Goal: Obtain resource: Download file/media

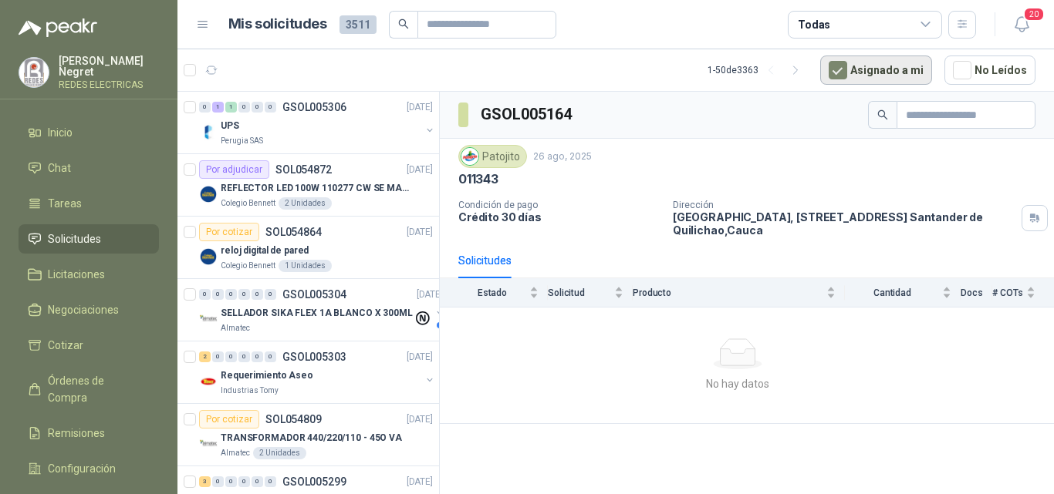
click at [856, 74] on button "Asignado a mi" at bounding box center [876, 70] width 112 height 29
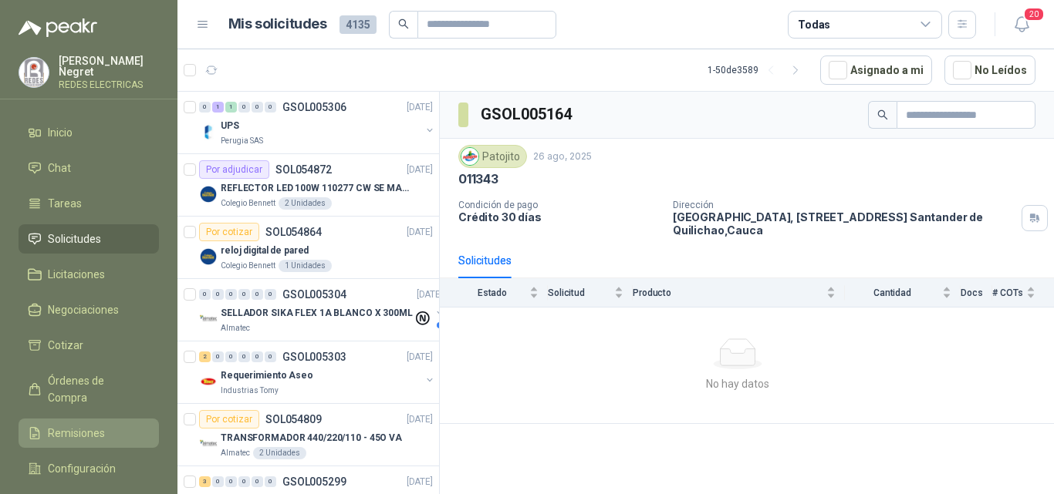
click at [87, 419] on link "Remisiones" at bounding box center [89, 433] width 140 height 29
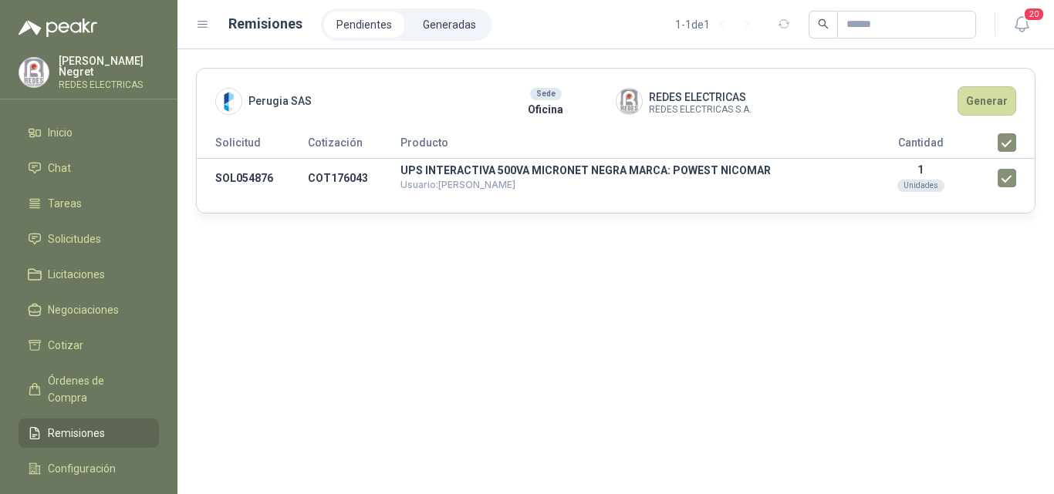
click at [986, 83] on header "Perugia SAS Sede Oficina REDES ELECTRICAS REDES ELECTRICAS S.A. Generar" at bounding box center [616, 101] width 838 height 65
click at [986, 92] on button "Generar" at bounding box center [986, 100] width 59 height 29
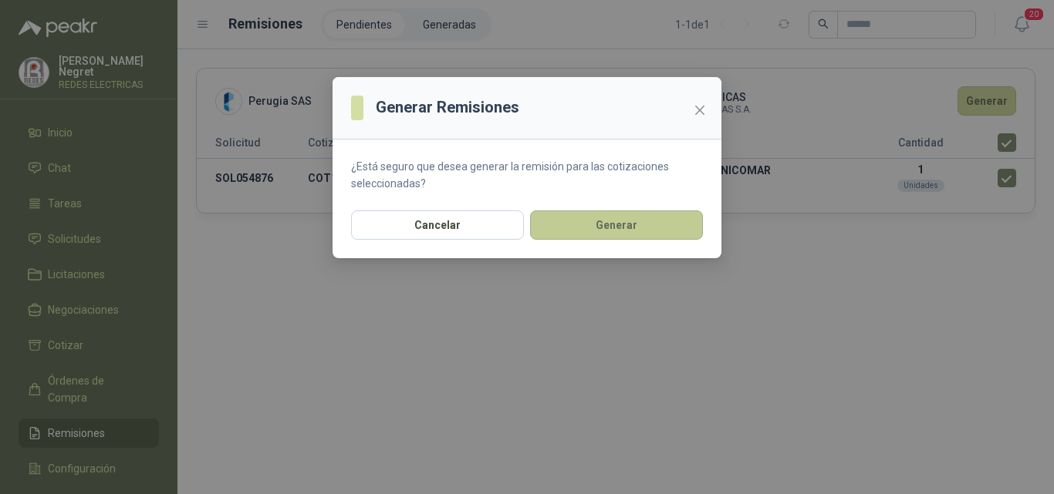
click at [684, 221] on button "Generar" at bounding box center [616, 225] width 173 height 29
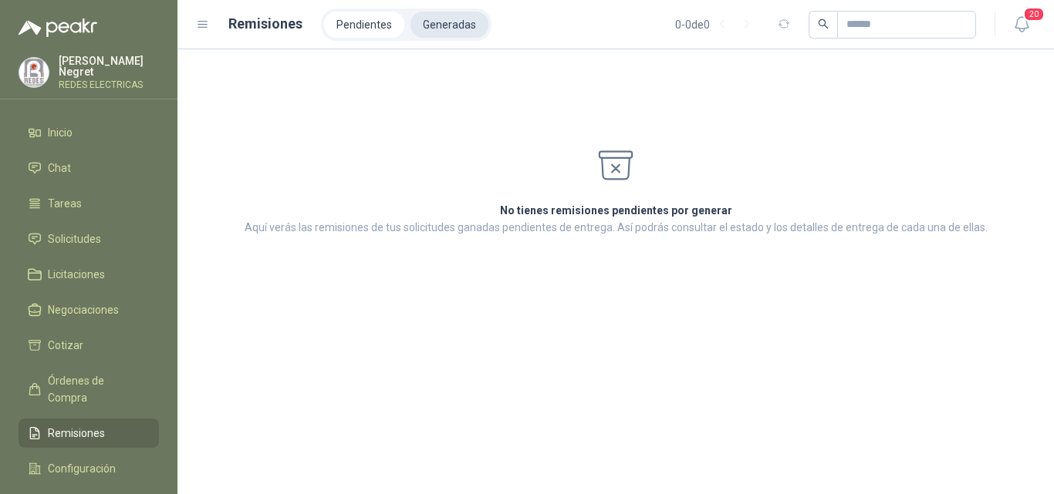
click at [433, 30] on li "Generadas" at bounding box center [449, 25] width 78 height 26
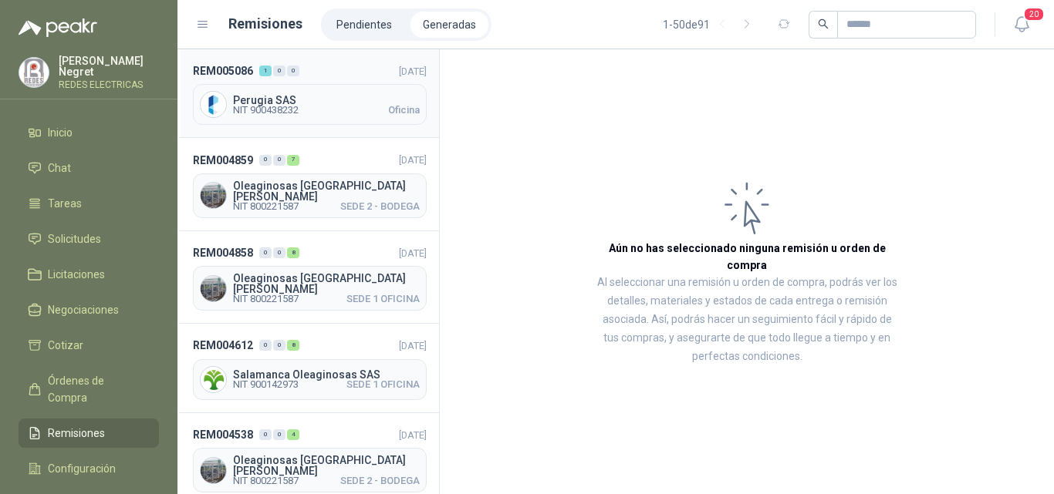
click at [308, 95] on span "Perugia SAS" at bounding box center [326, 100] width 187 height 11
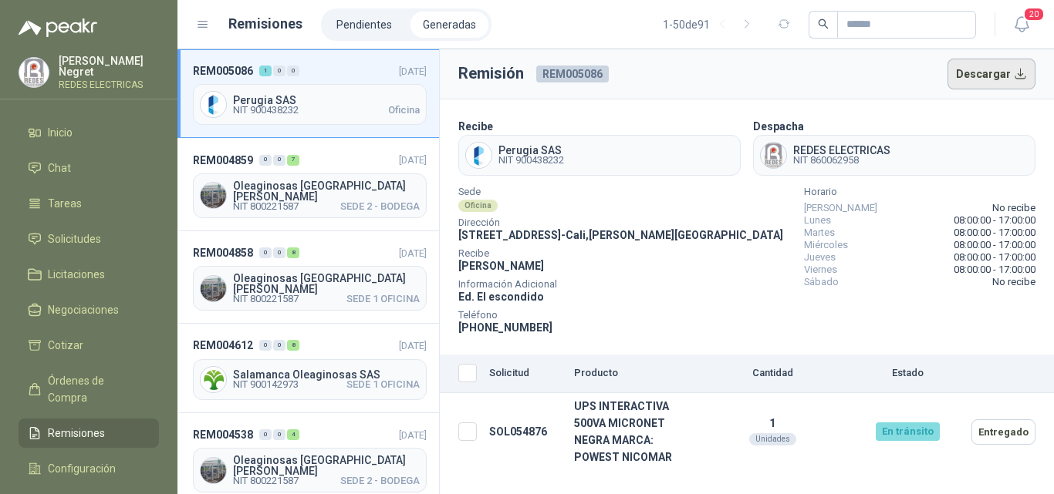
click at [993, 79] on button "Descargar" at bounding box center [991, 74] width 89 height 31
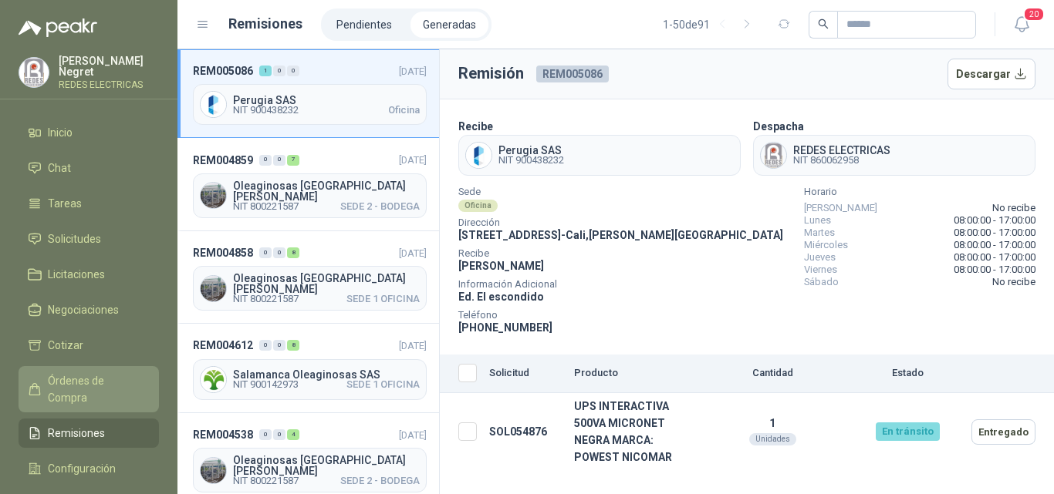
click at [86, 382] on span "Órdenes de Compra" at bounding box center [96, 390] width 96 height 34
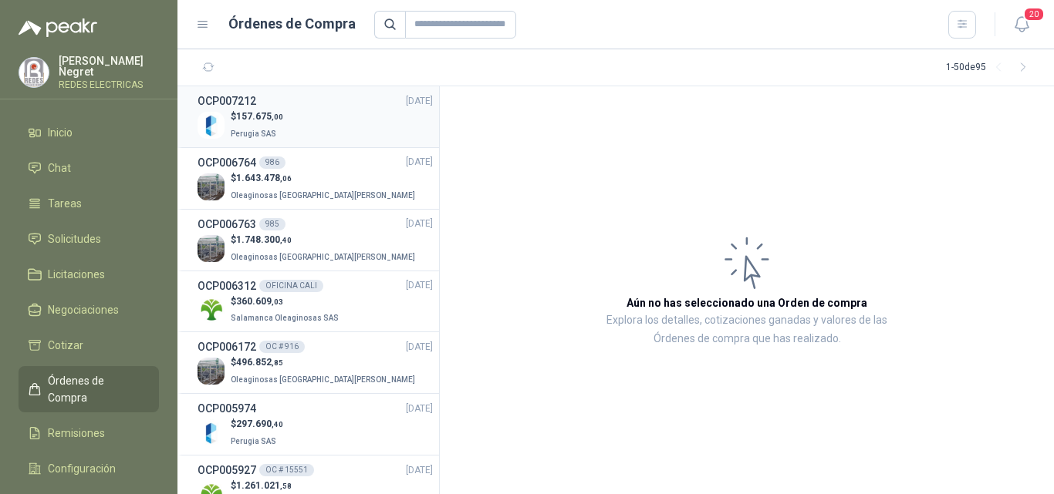
click at [322, 118] on div "$ 157.675 ,00 Perugia SAS" at bounding box center [314, 126] width 235 height 32
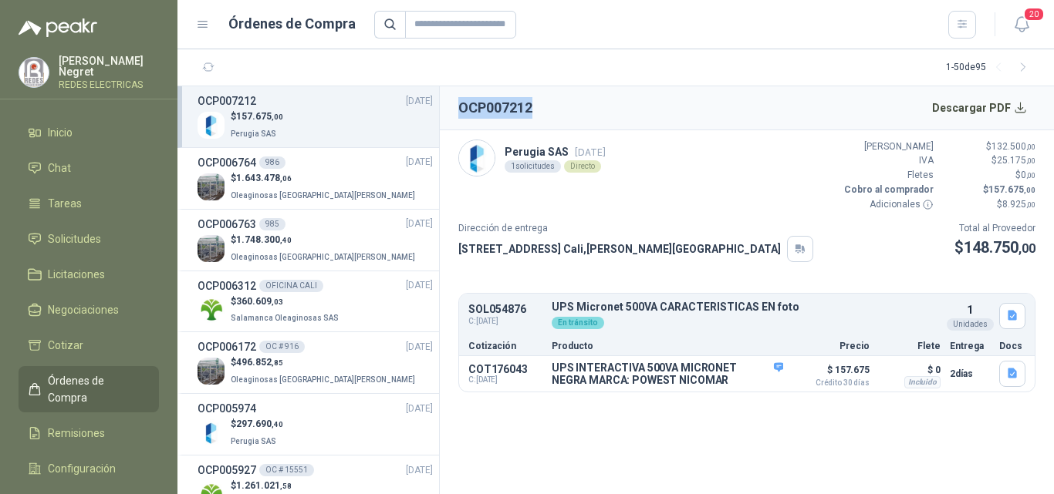
drag, startPoint x: 458, startPoint y: 110, endPoint x: 537, endPoint y: 106, distance: 78.7
click at [537, 106] on header "OCP007212 Descargar PDF" at bounding box center [747, 108] width 614 height 44
click at [767, 379] on button "Detalles" at bounding box center [746, 373] width 73 height 21
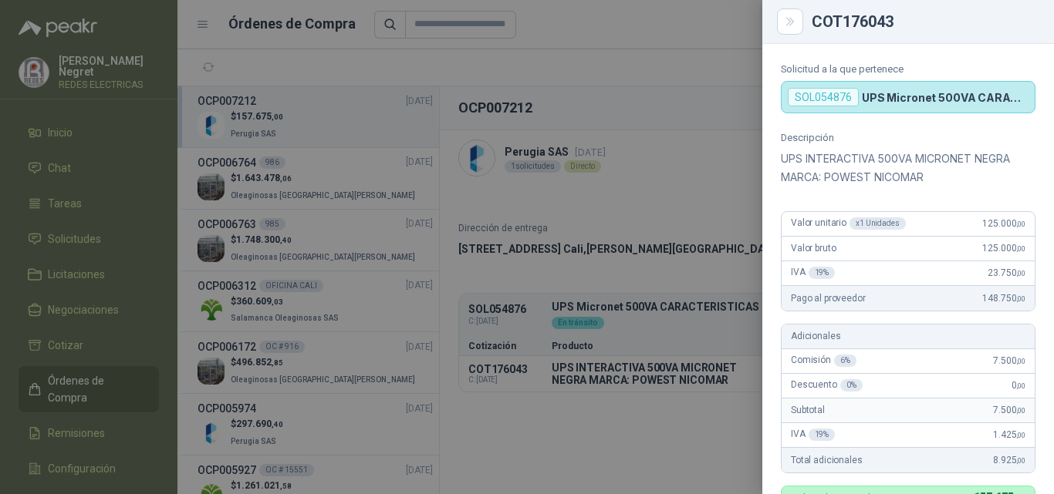
scroll to position [77, 0]
